Goal: Information Seeking & Learning: Learn about a topic

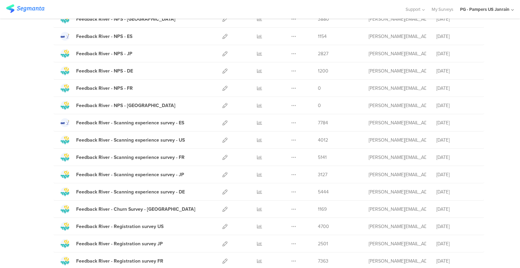
scroll to position [636, 0]
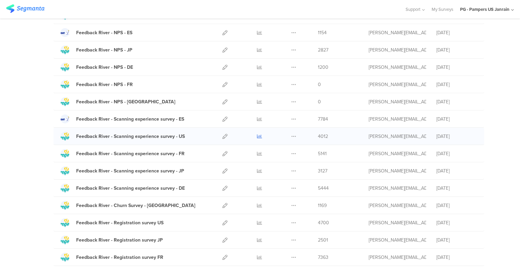
click at [257, 134] on icon at bounding box center [259, 136] width 5 height 5
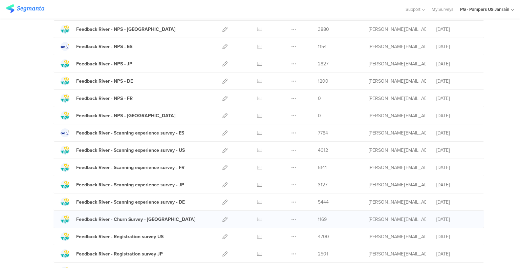
scroll to position [621, 0]
click at [257, 29] on icon at bounding box center [259, 29] width 5 height 5
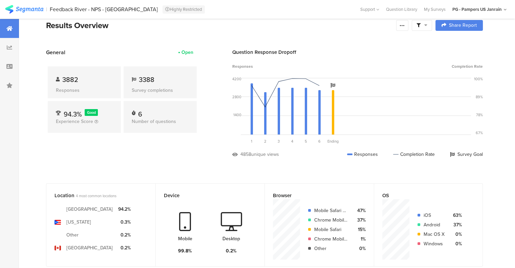
scroll to position [10, 0]
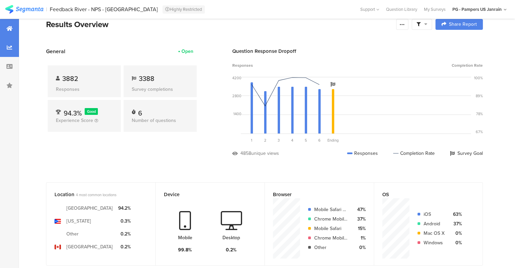
click at [8, 48] on icon at bounding box center [9, 47] width 5 height 5
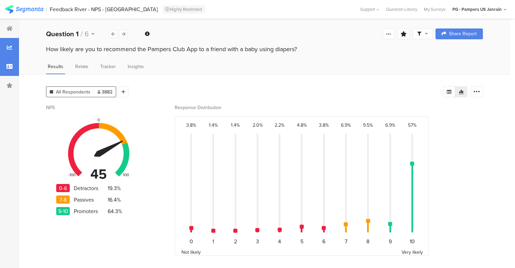
click at [6, 66] on icon at bounding box center [9, 66] width 6 height 5
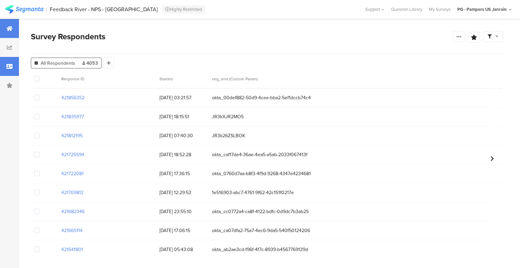
click at [5, 31] on div at bounding box center [9, 28] width 19 height 19
